Goal: Navigation & Orientation: Go to known website

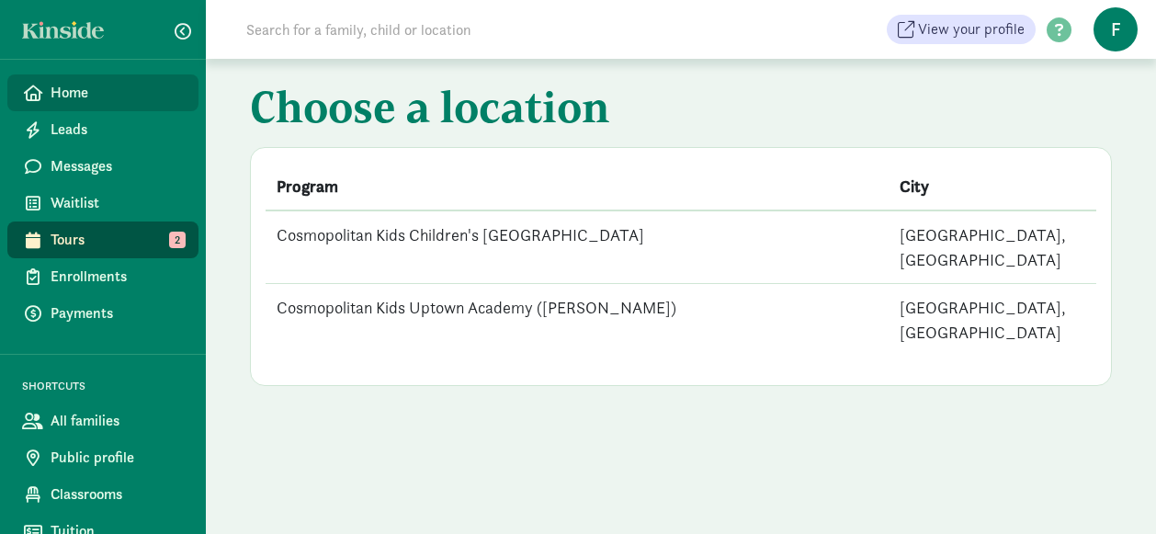
click at [72, 82] on span "Home" at bounding box center [117, 93] width 133 height 22
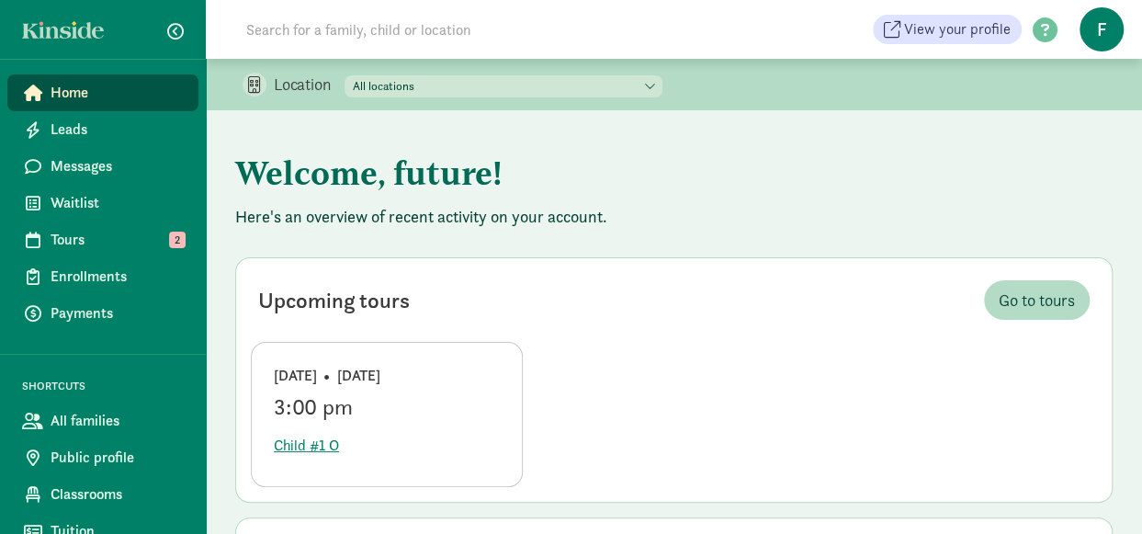
click at [74, 93] on span "Home" at bounding box center [117, 93] width 133 height 22
